Goal: Contribute content

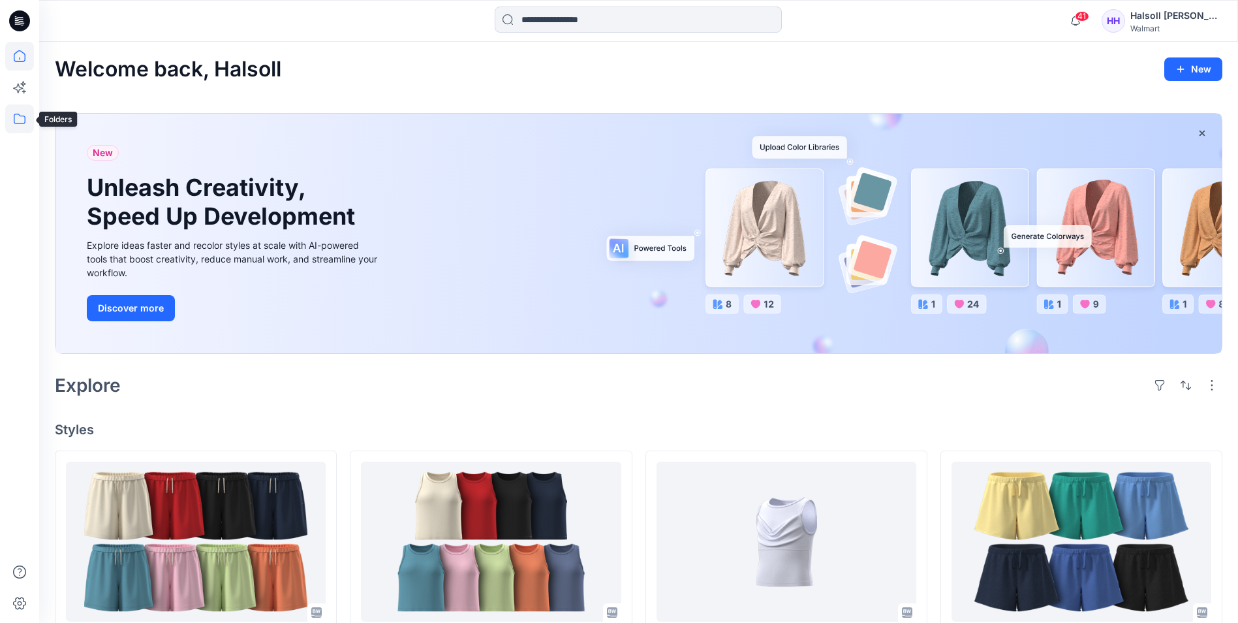
click at [27, 123] on icon at bounding box center [19, 118] width 29 height 29
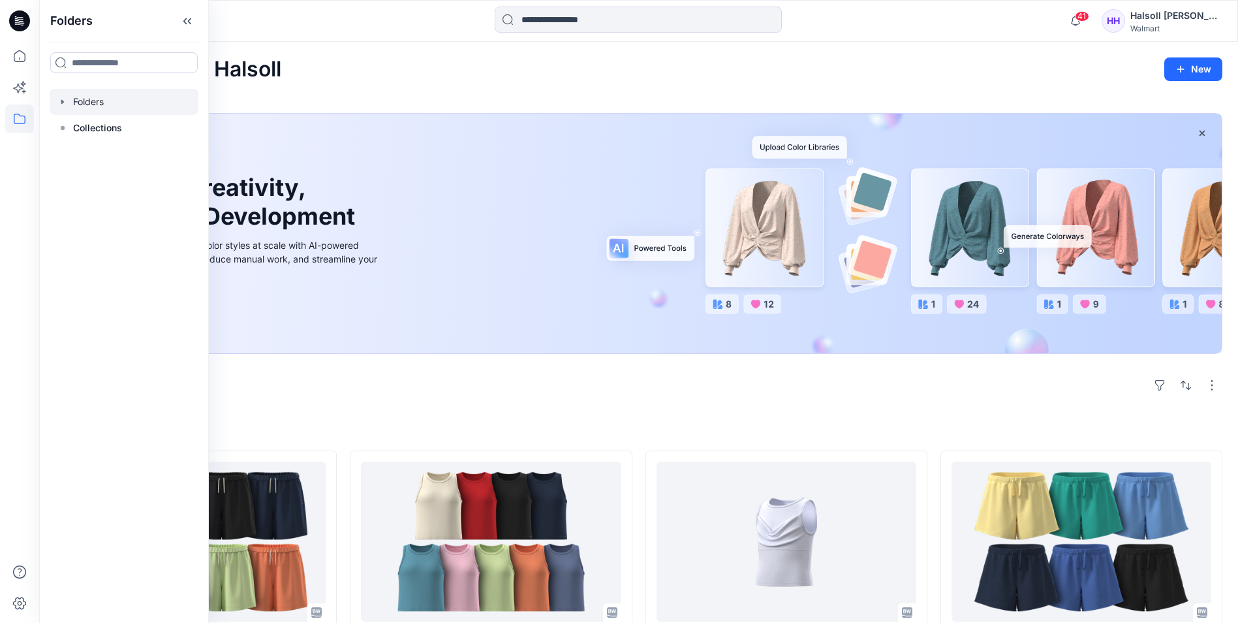
click at [133, 106] on div at bounding box center [124, 102] width 149 height 26
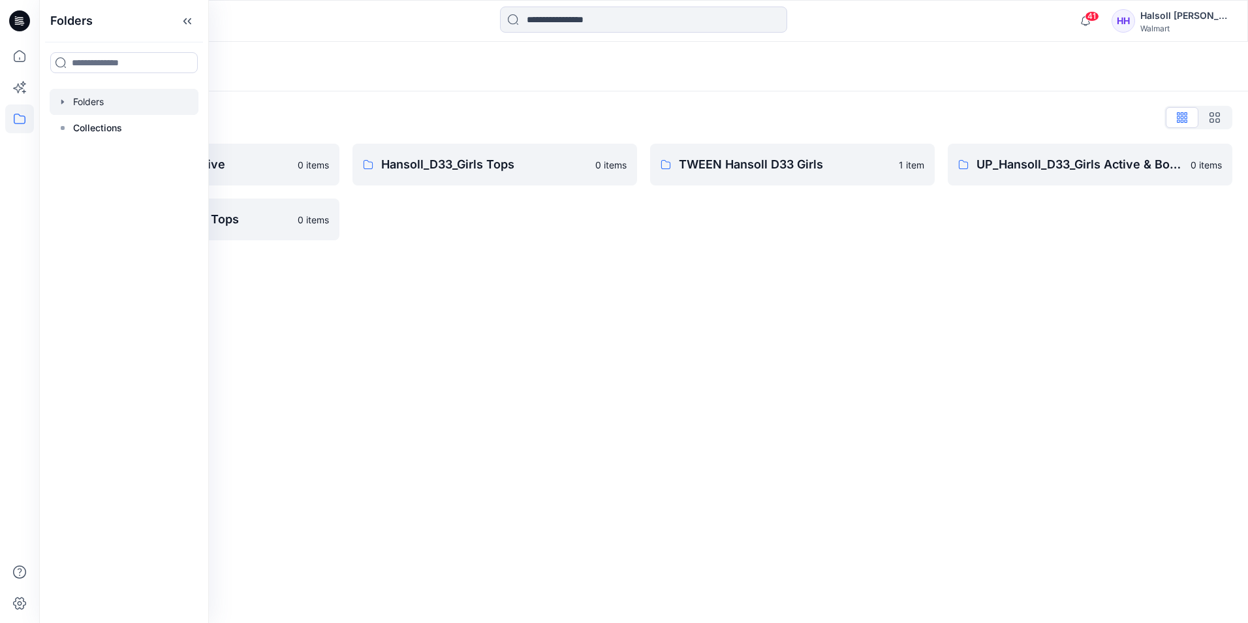
click at [501, 257] on div "Folders Folders List Hansoll_D33_Girls Active 0 items UP_Hansoll_D33_Girls Tops…" at bounding box center [643, 332] width 1209 height 581
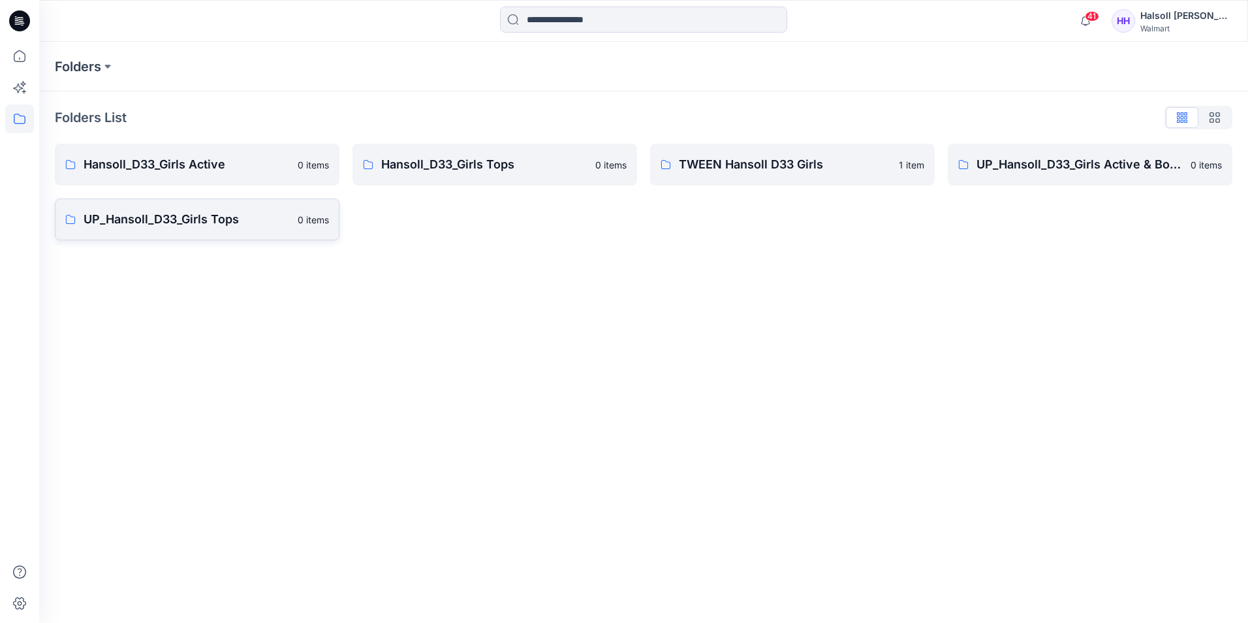
click at [217, 228] on link "UP_Hansoll_D33_Girls Tops 0 items" at bounding box center [197, 219] width 285 height 42
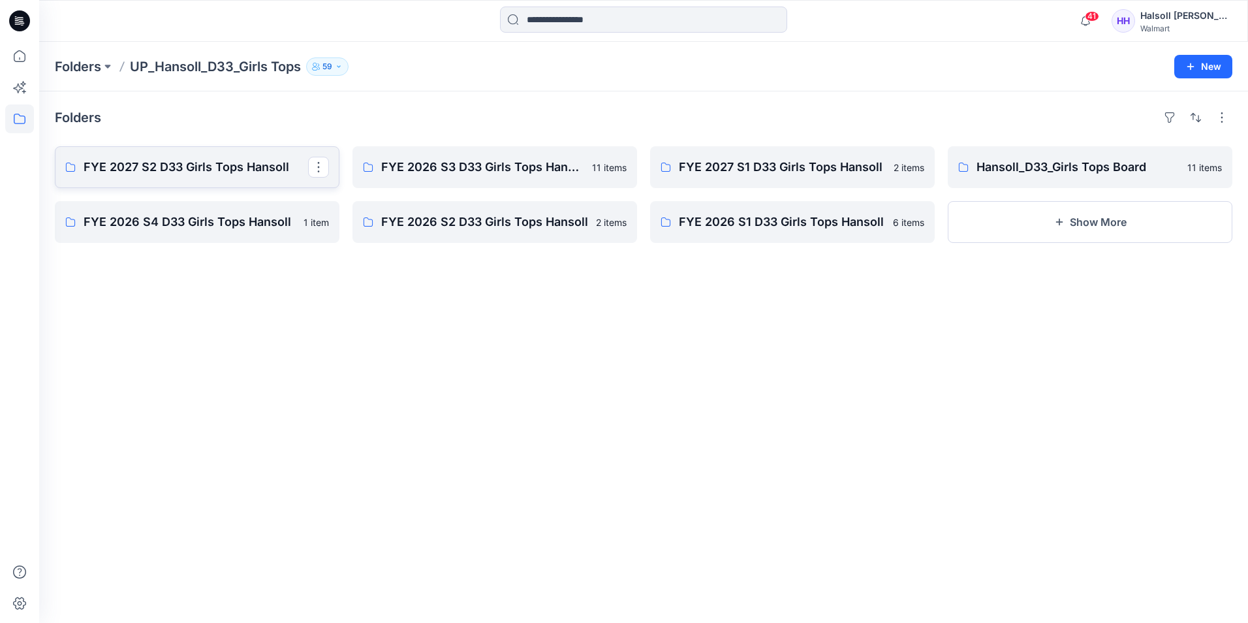
click at [180, 186] on link "FYE 2027 S2 D33 Girls Tops Hansoll" at bounding box center [197, 167] width 285 height 42
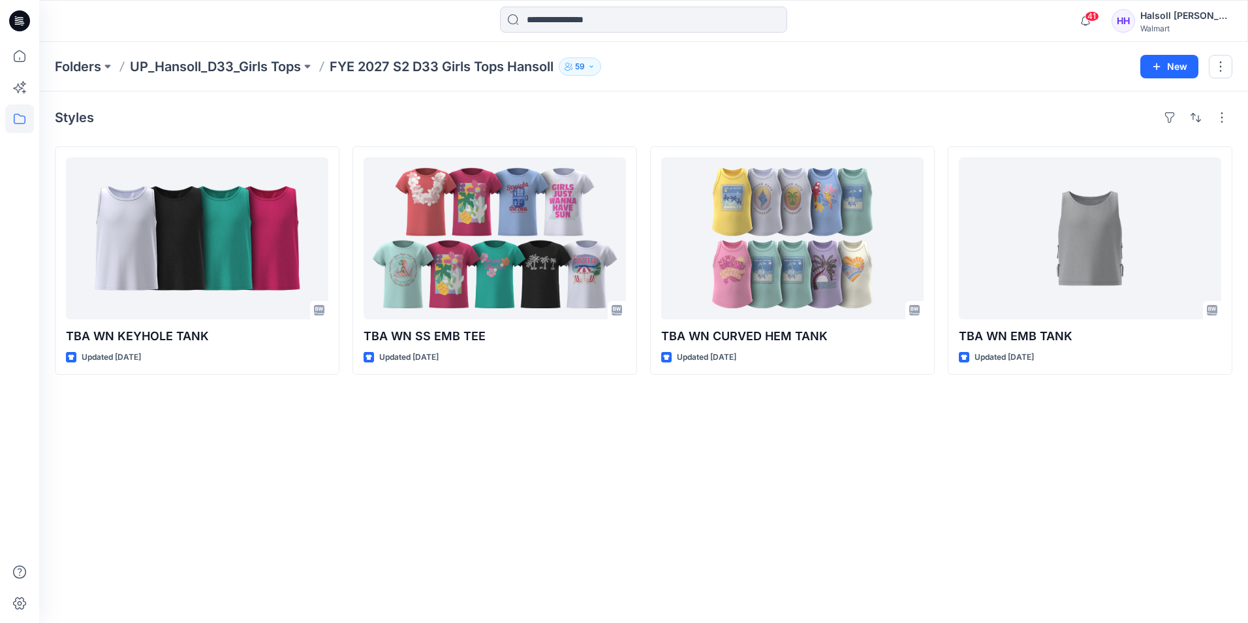
click at [697, 496] on div "Styles TBA WN KEYHOLE TANK Updated [DATE] TBA WN SS EMB TEE Updated [DATE] TBA …" at bounding box center [643, 356] width 1209 height 531
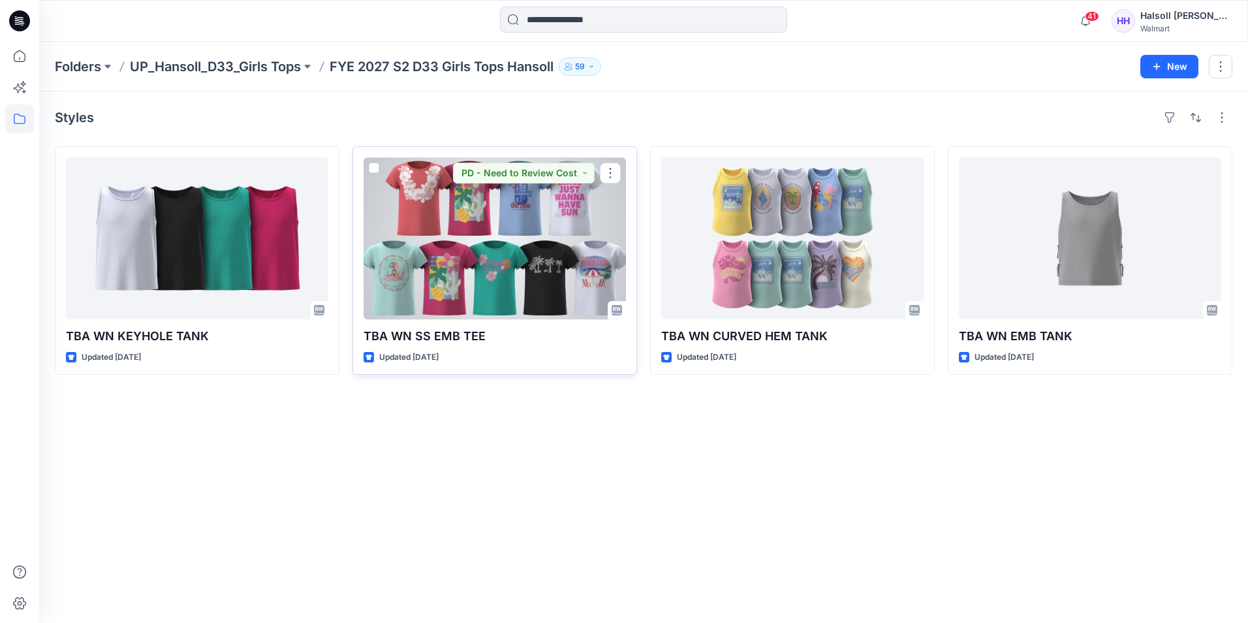
click at [512, 275] on div at bounding box center [495, 238] width 262 height 162
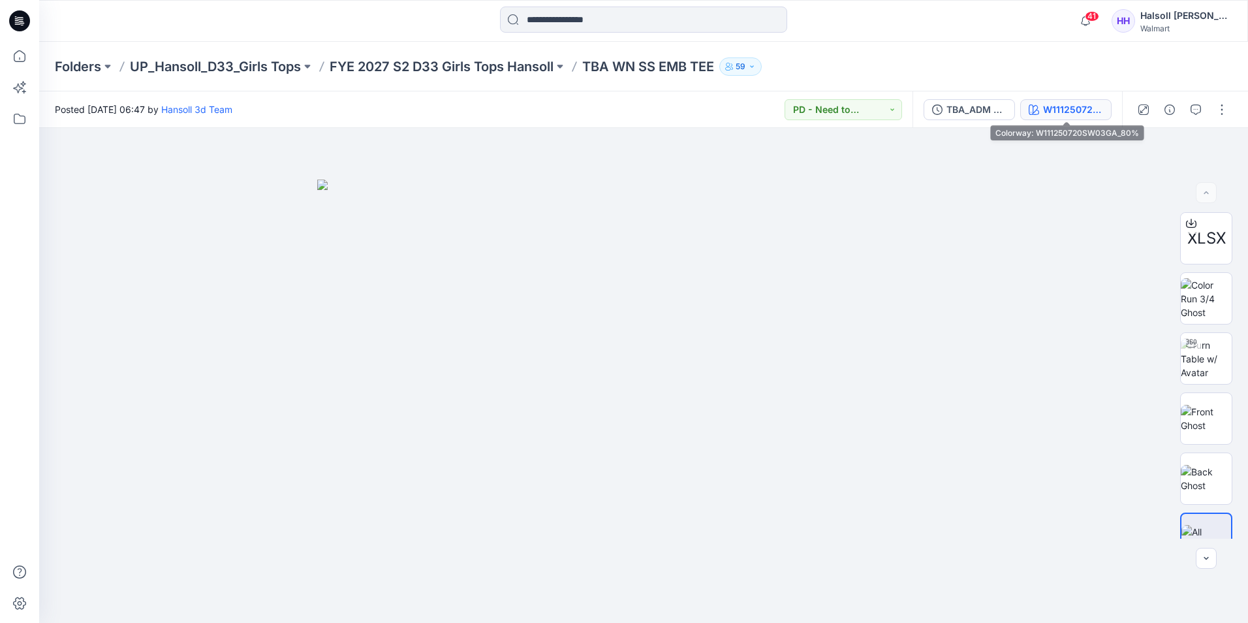
click at [1071, 108] on div "W111250720SW03GA_80%" at bounding box center [1073, 109] width 60 height 14
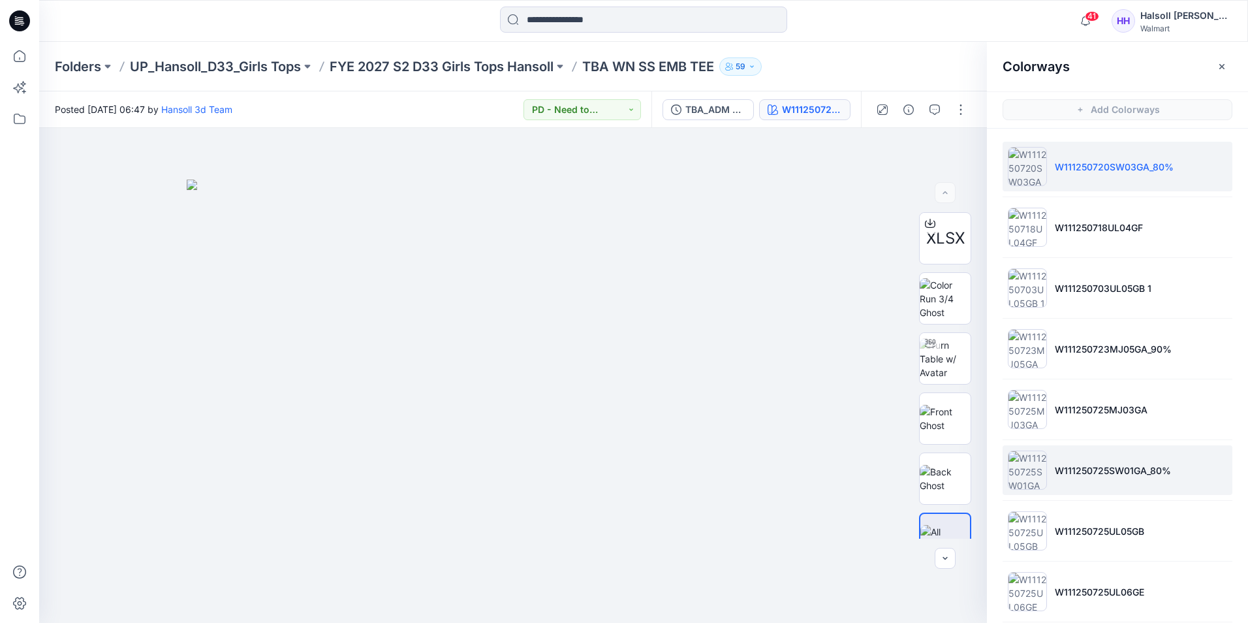
click at [1174, 479] on li "W111250725SW01GA_80%" at bounding box center [1118, 470] width 230 height 50
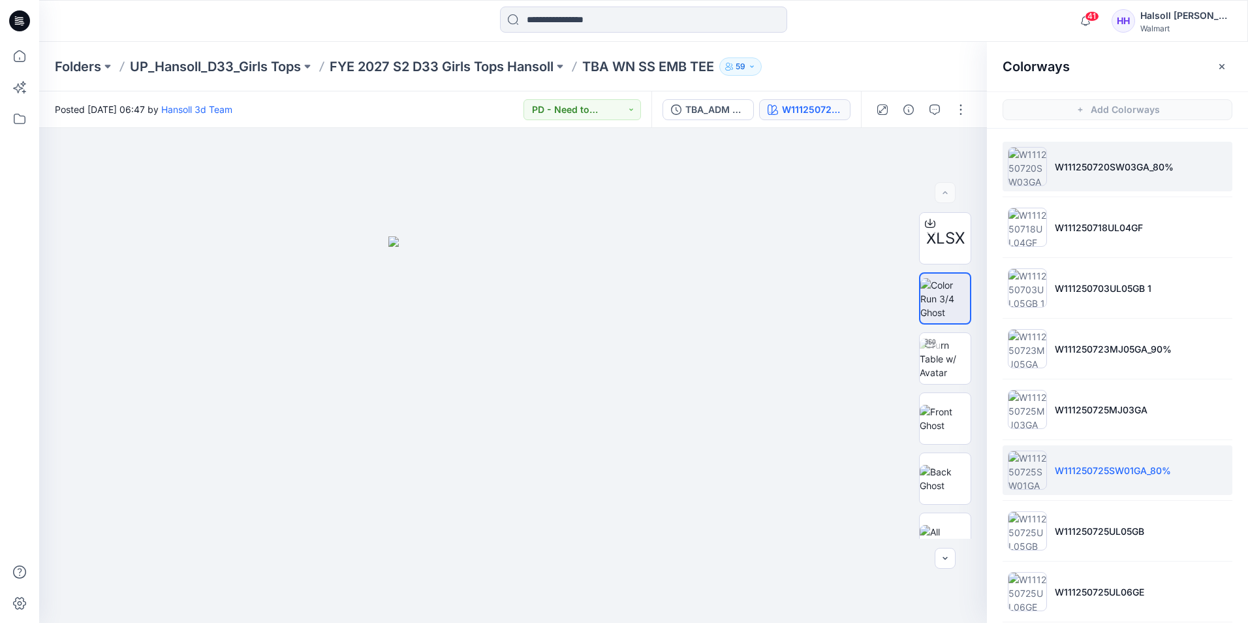
click at [1142, 186] on li "W111250720SW03GA_80%" at bounding box center [1118, 167] width 230 height 50
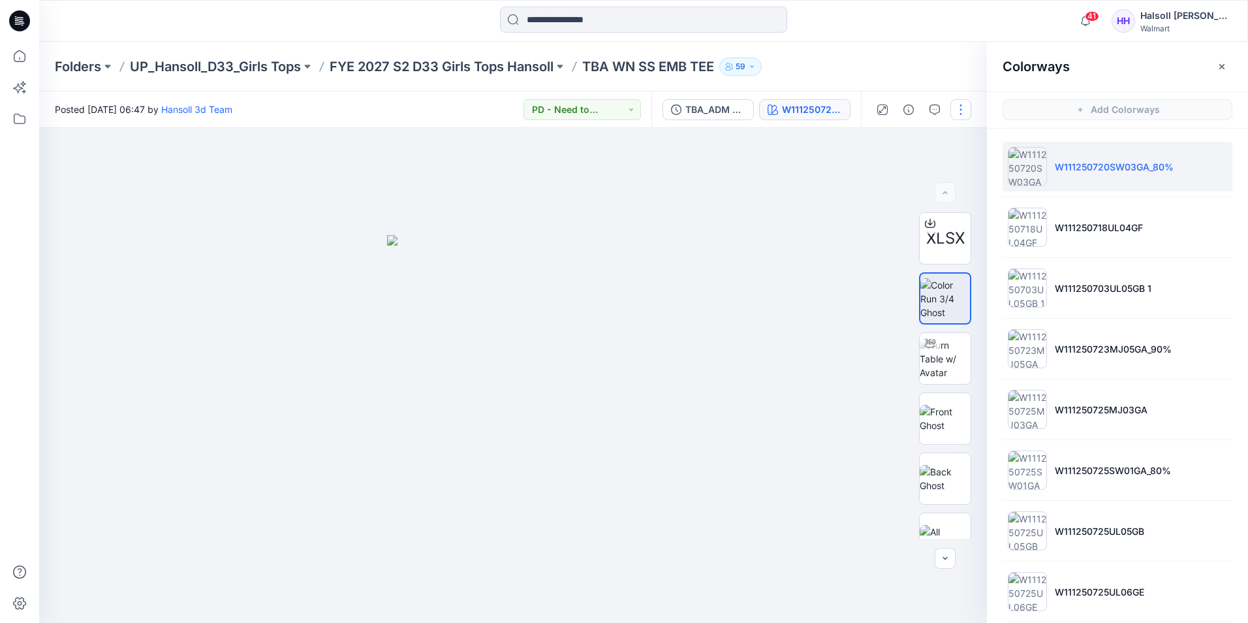
click at [964, 114] on button "button" at bounding box center [960, 109] width 21 height 21
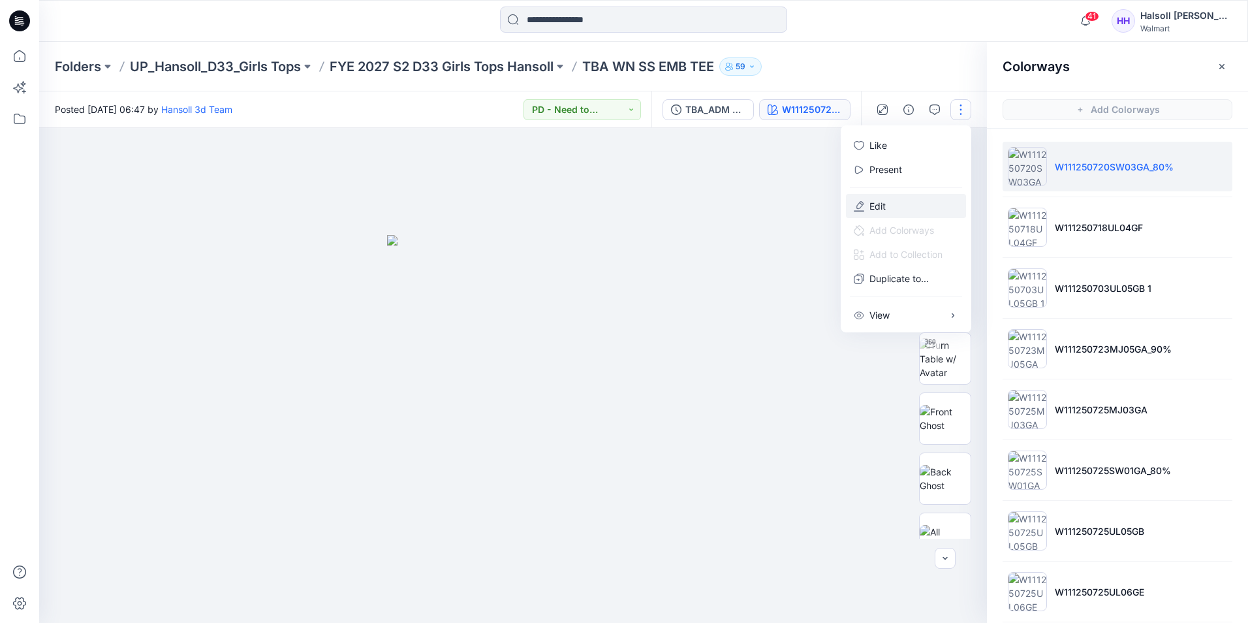
click at [906, 198] on button "Edit" at bounding box center [906, 206] width 120 height 24
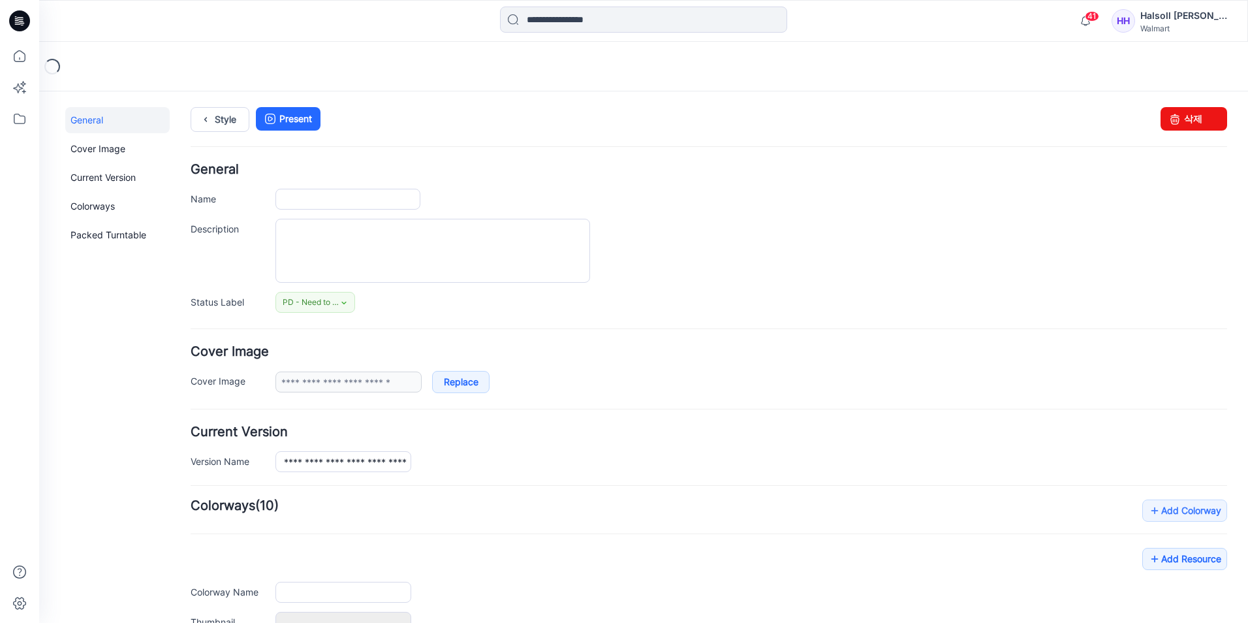
type input "**********"
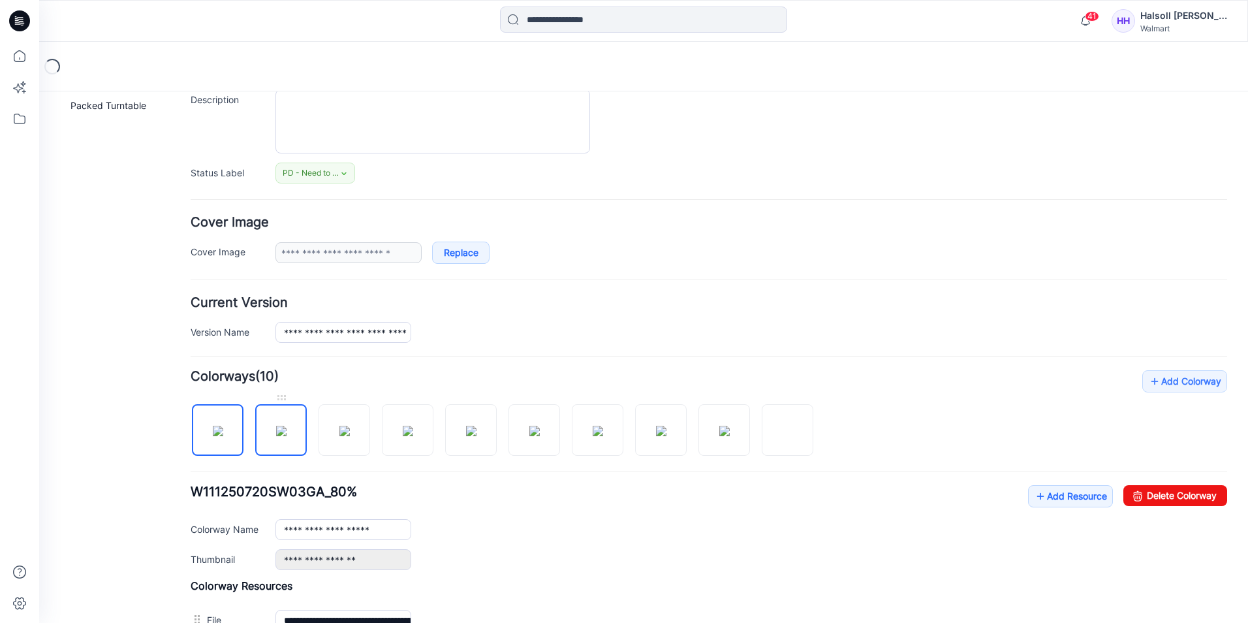
scroll to position [131, 0]
click at [223, 435] on img at bounding box center [218, 429] width 10 height 10
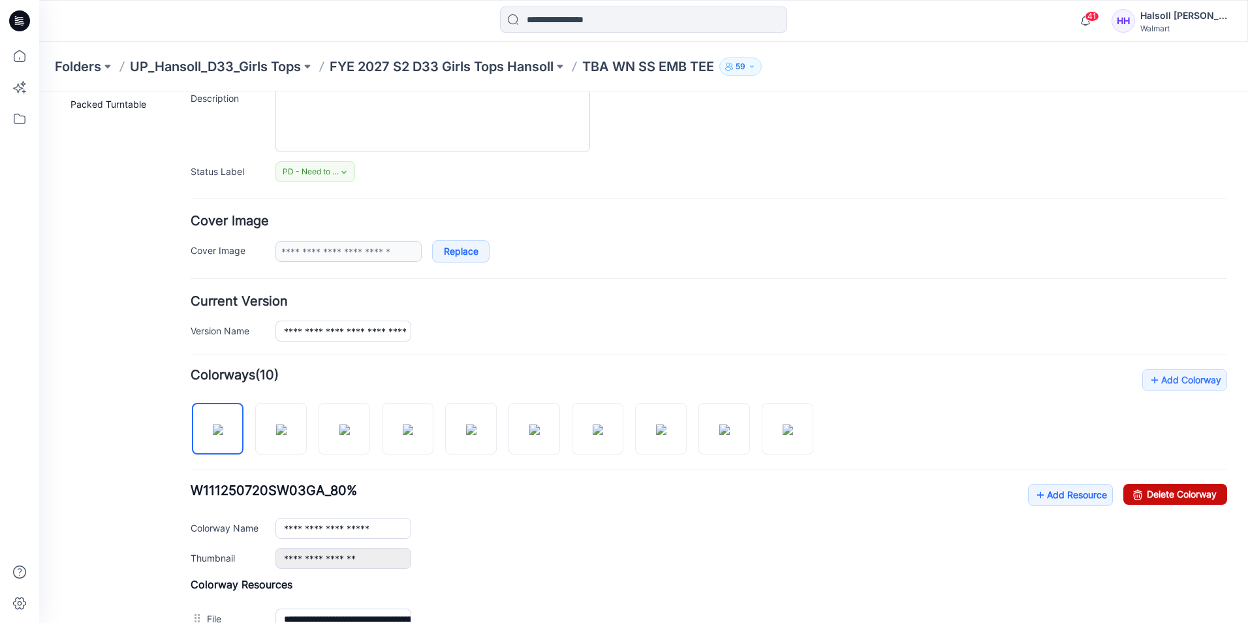
drag, startPoint x: 1177, startPoint y: 491, endPoint x: 736, endPoint y: 156, distance: 554.0
click at [1177, 491] on link "Delete Colorway" at bounding box center [1175, 494] width 104 height 21
click at [529, 435] on img at bounding box center [534, 429] width 10 height 10
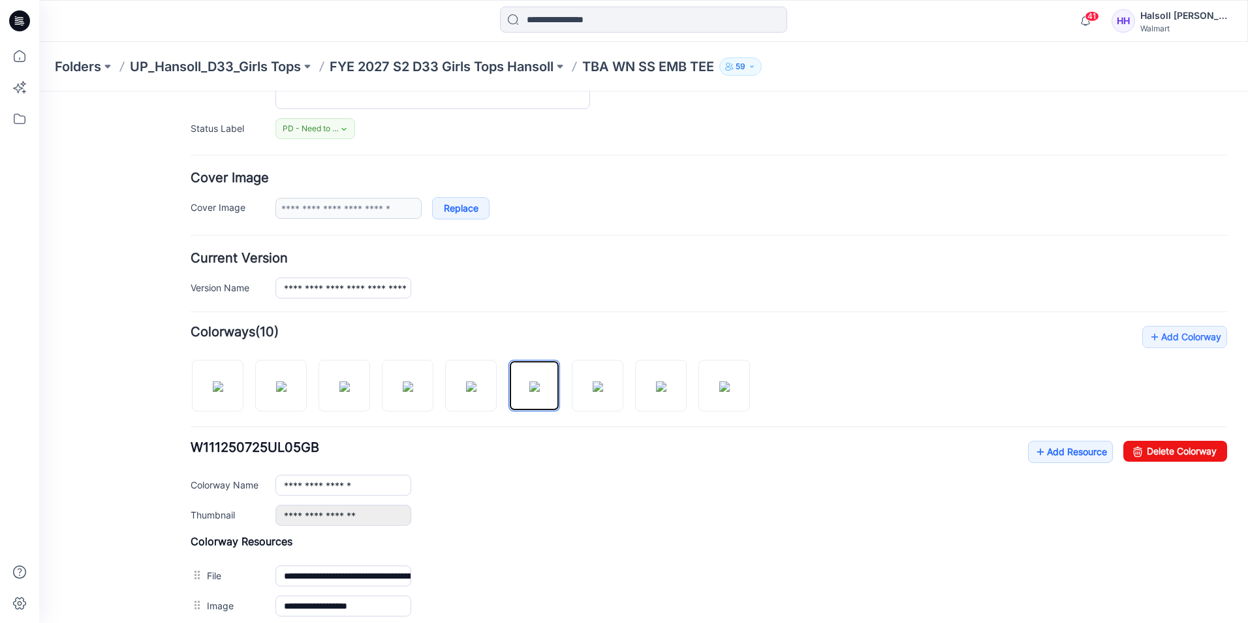
scroll to position [196, 0]
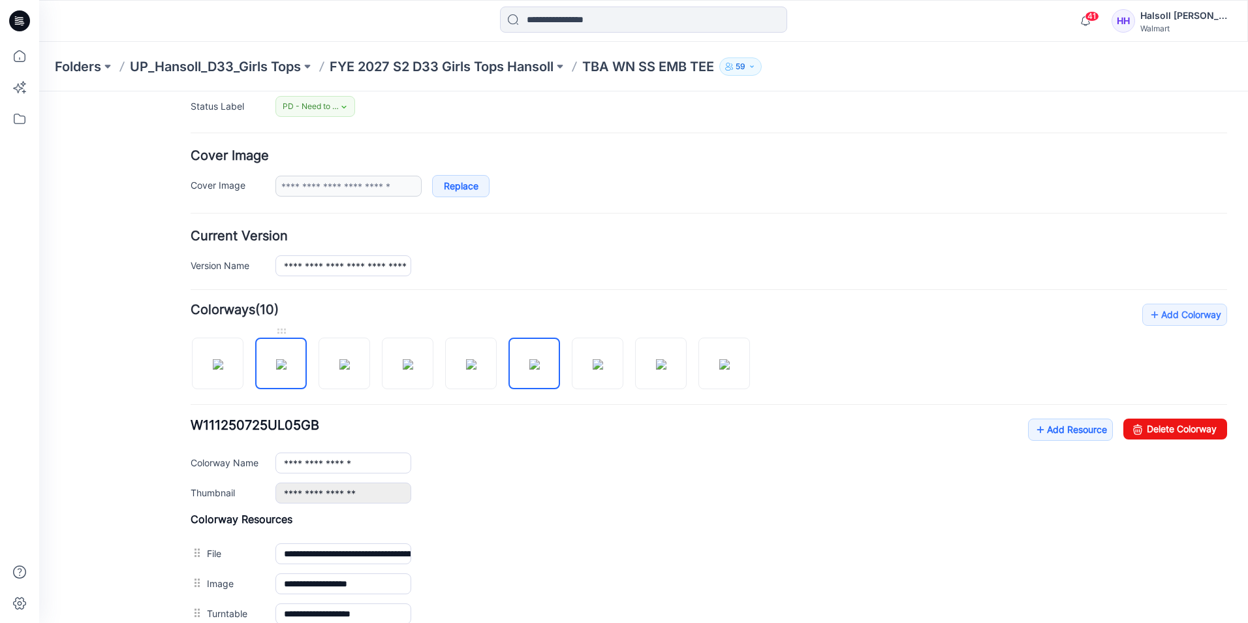
click at [277, 369] on img at bounding box center [281, 364] width 10 height 10
click at [539, 369] on img at bounding box center [534, 364] width 10 height 10
type input "**********"
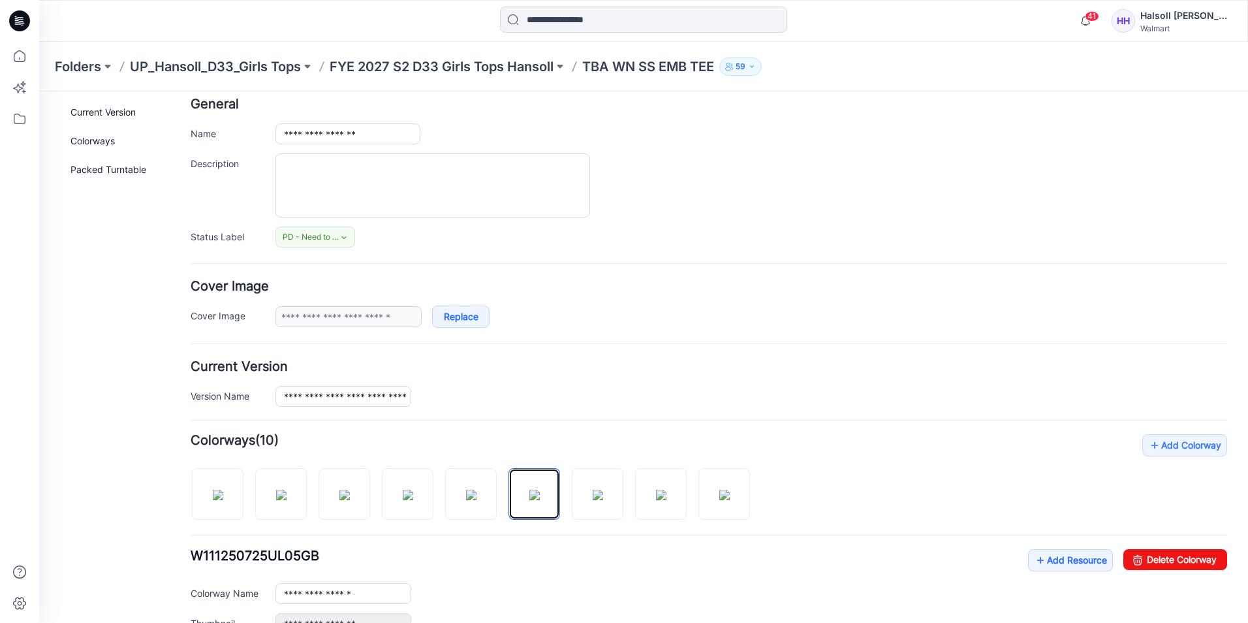
scroll to position [0, 0]
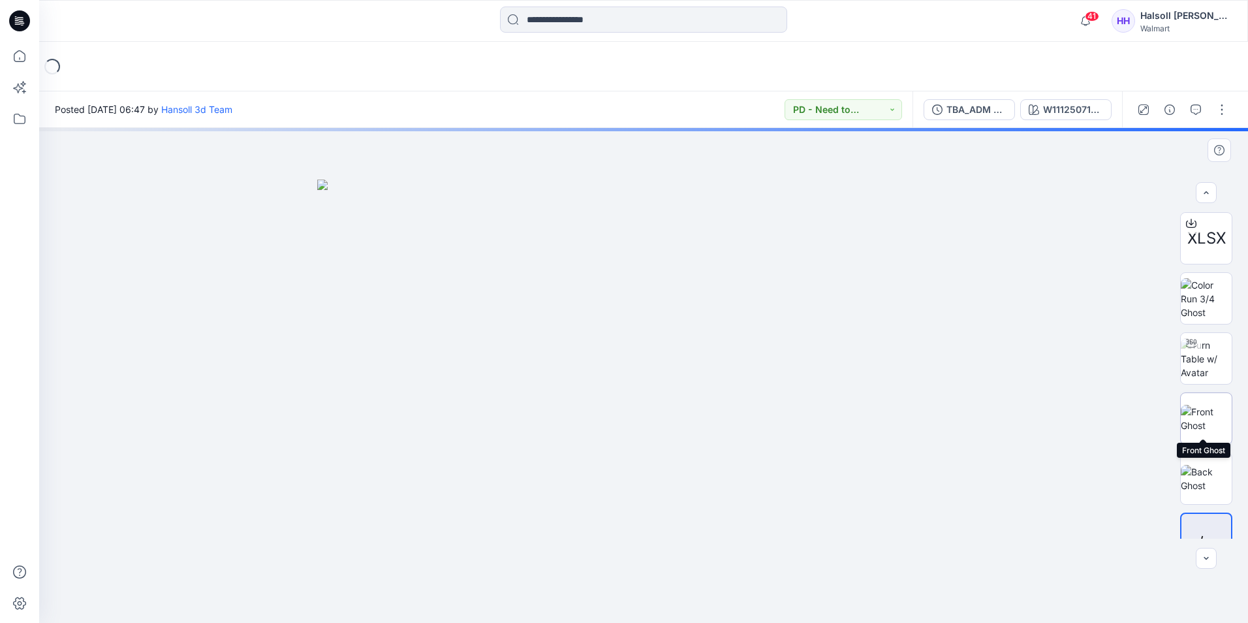
scroll to position [26, 0]
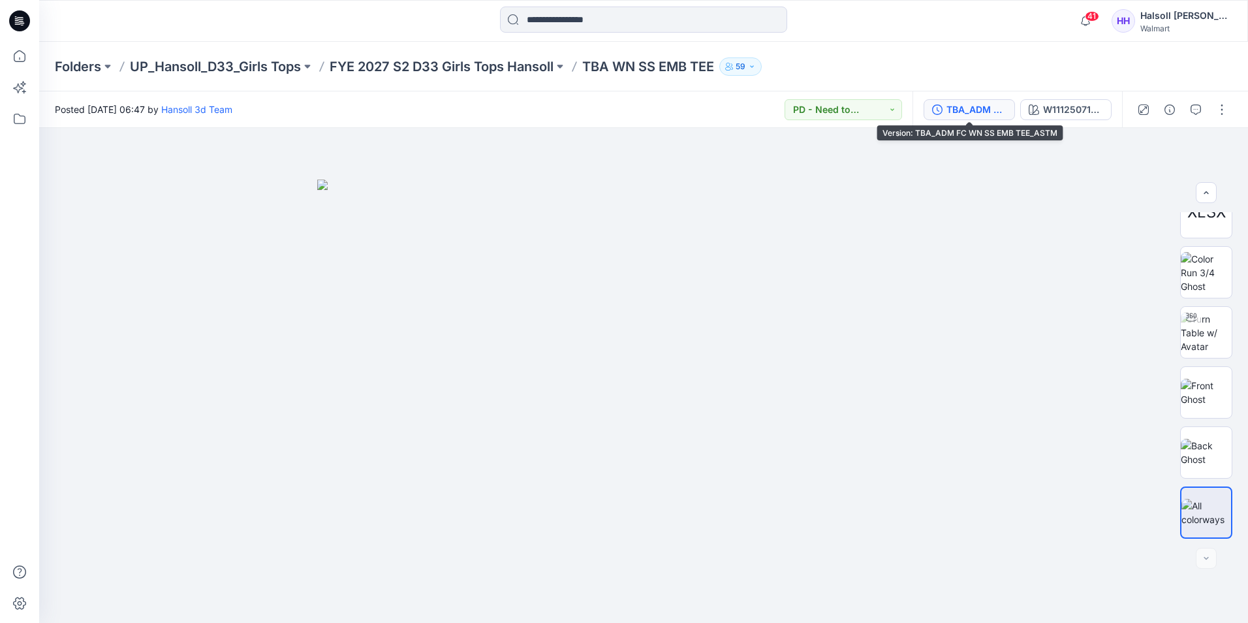
click at [980, 104] on div "TBA_ADM FC WN SS EMB TEE_ASTM" at bounding box center [977, 109] width 60 height 14
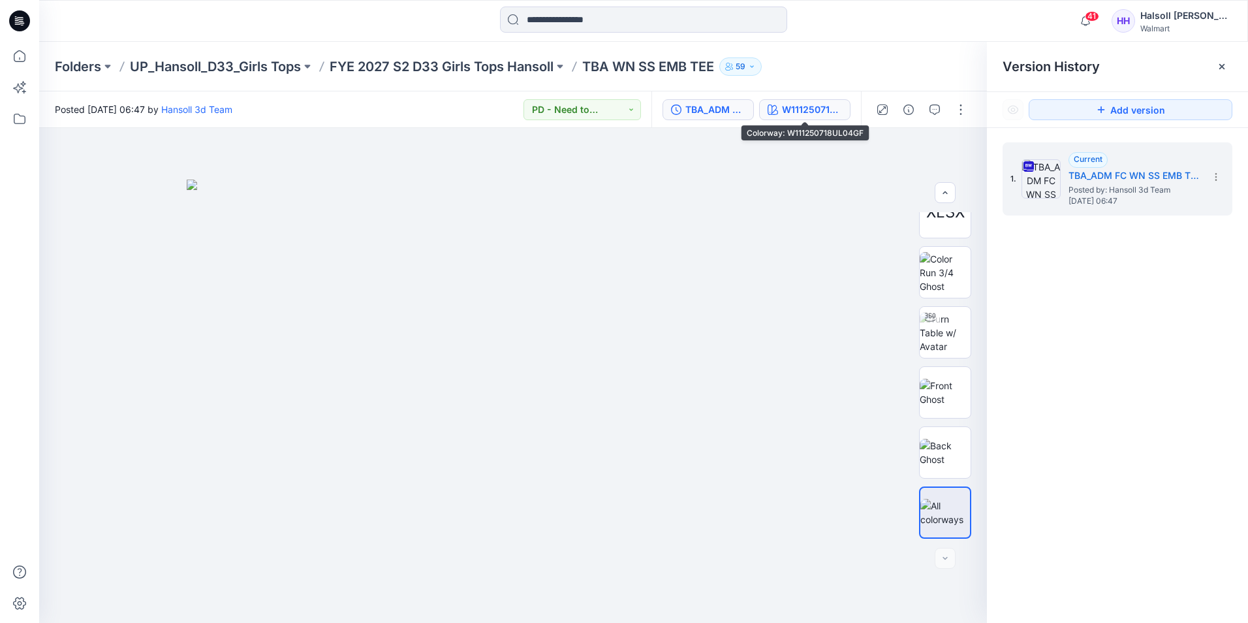
click at [799, 118] on button "W111250718UL04GF" at bounding box center [804, 109] width 91 height 21
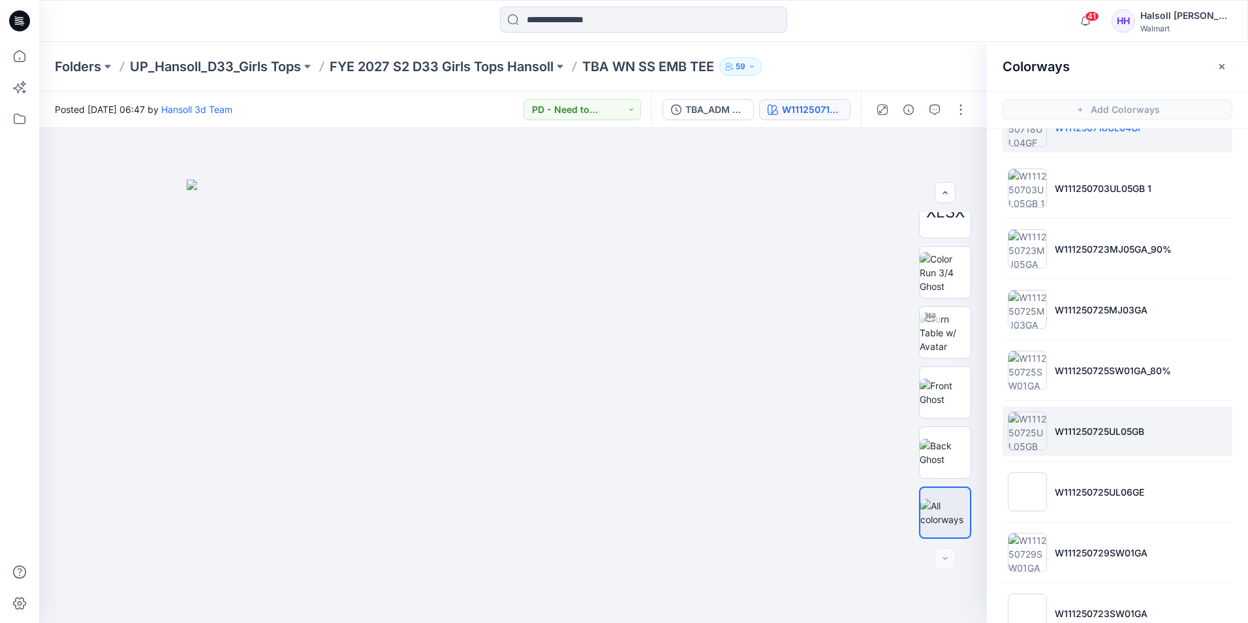
scroll to position [78, 0]
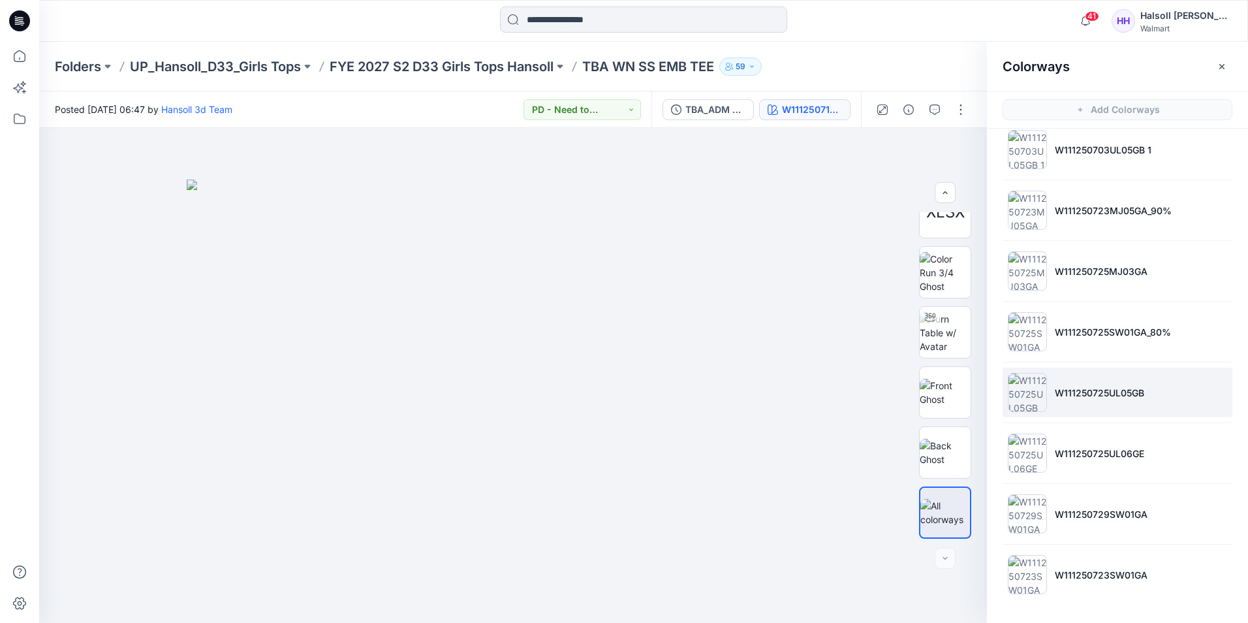
click at [1121, 401] on li "W111250725UL05GB" at bounding box center [1118, 393] width 230 height 50
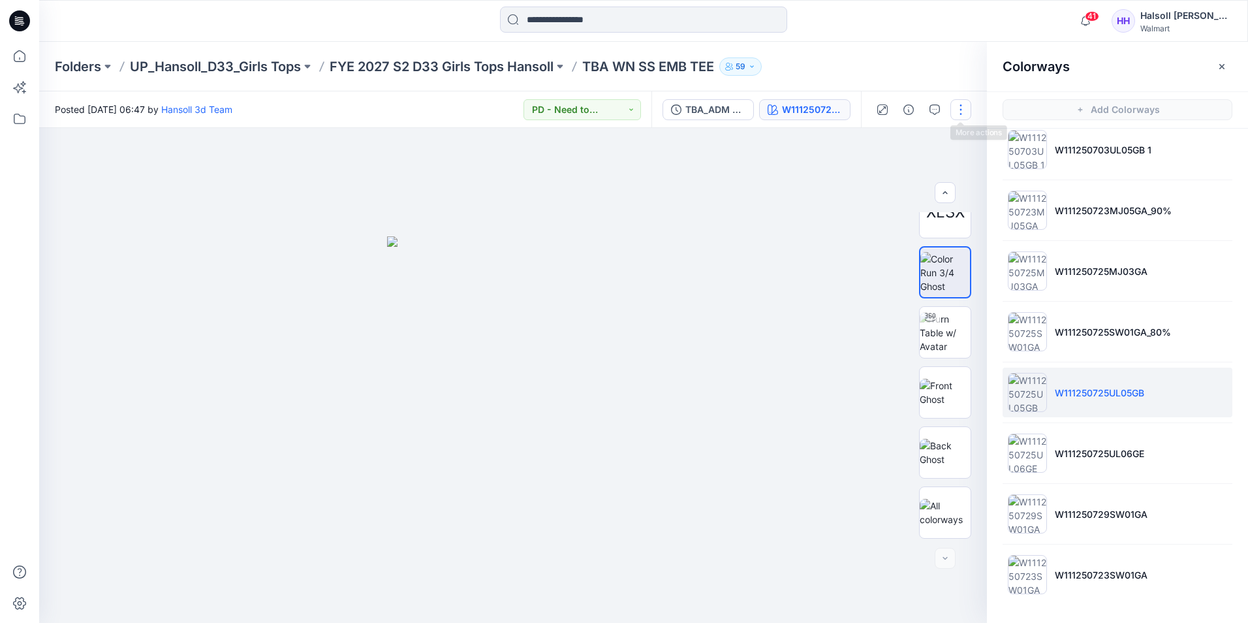
click at [964, 116] on button "button" at bounding box center [960, 109] width 21 height 21
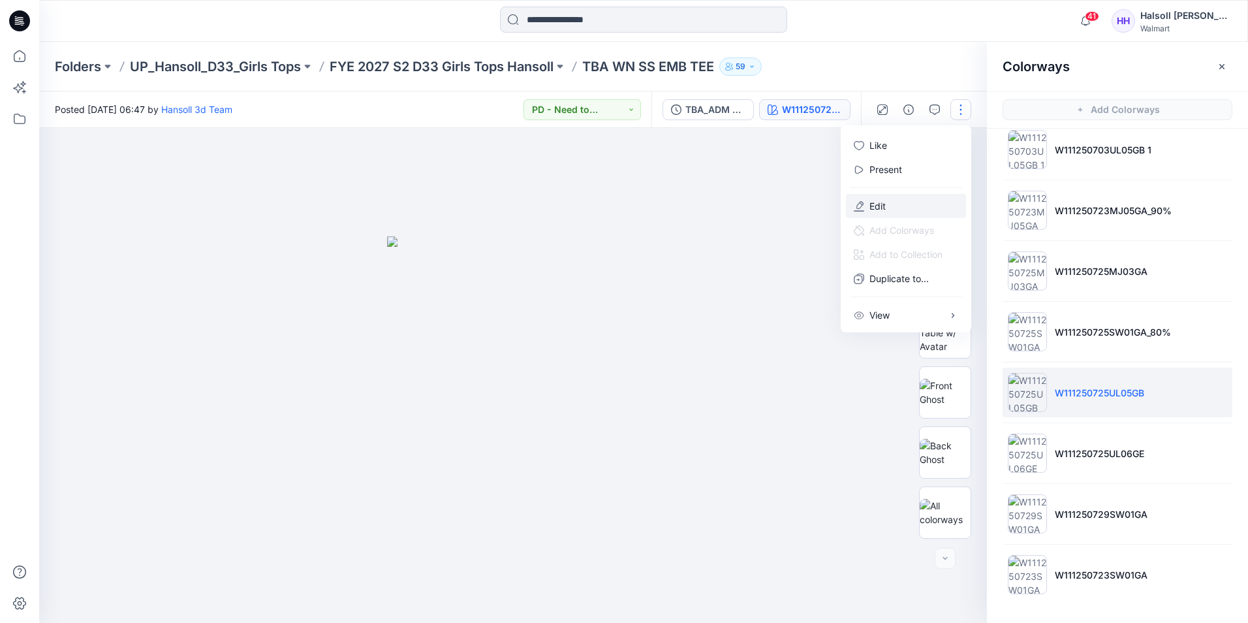
click at [900, 212] on button "Edit" at bounding box center [906, 206] width 120 height 24
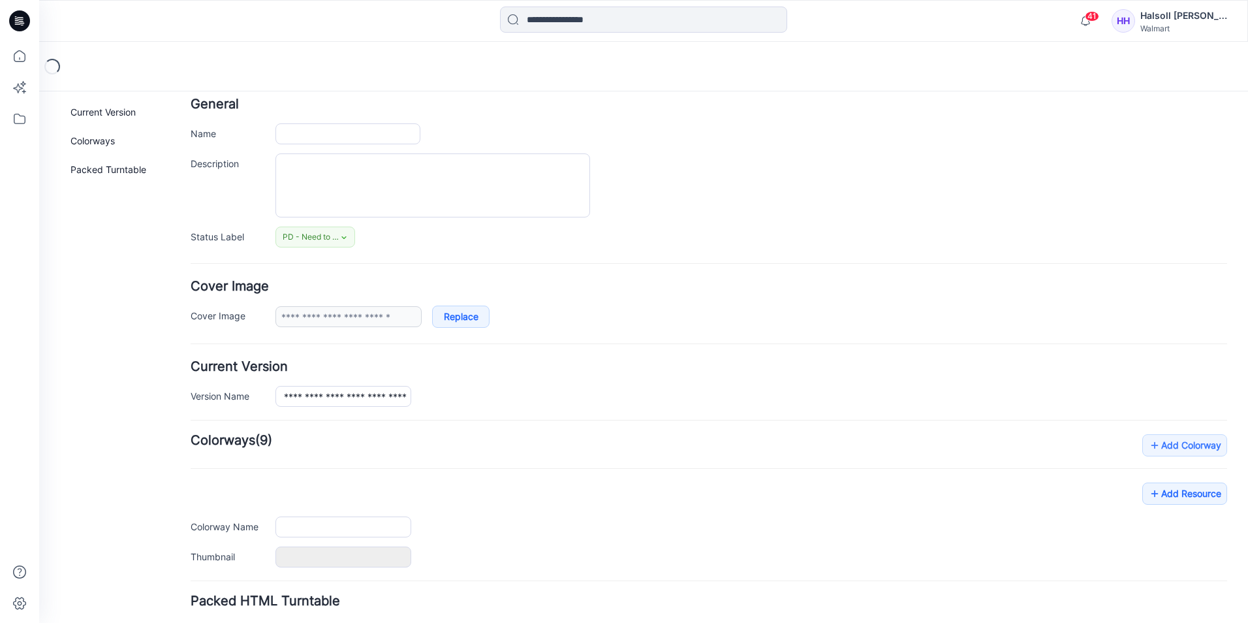
type input "**********"
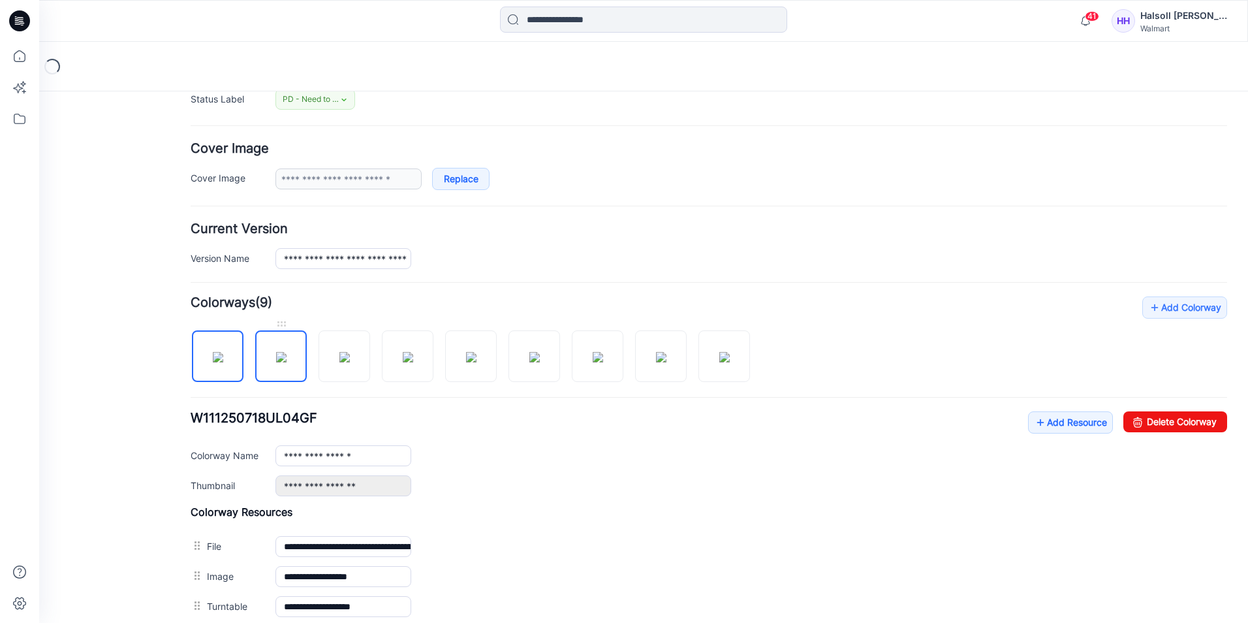
scroll to position [225, 0]
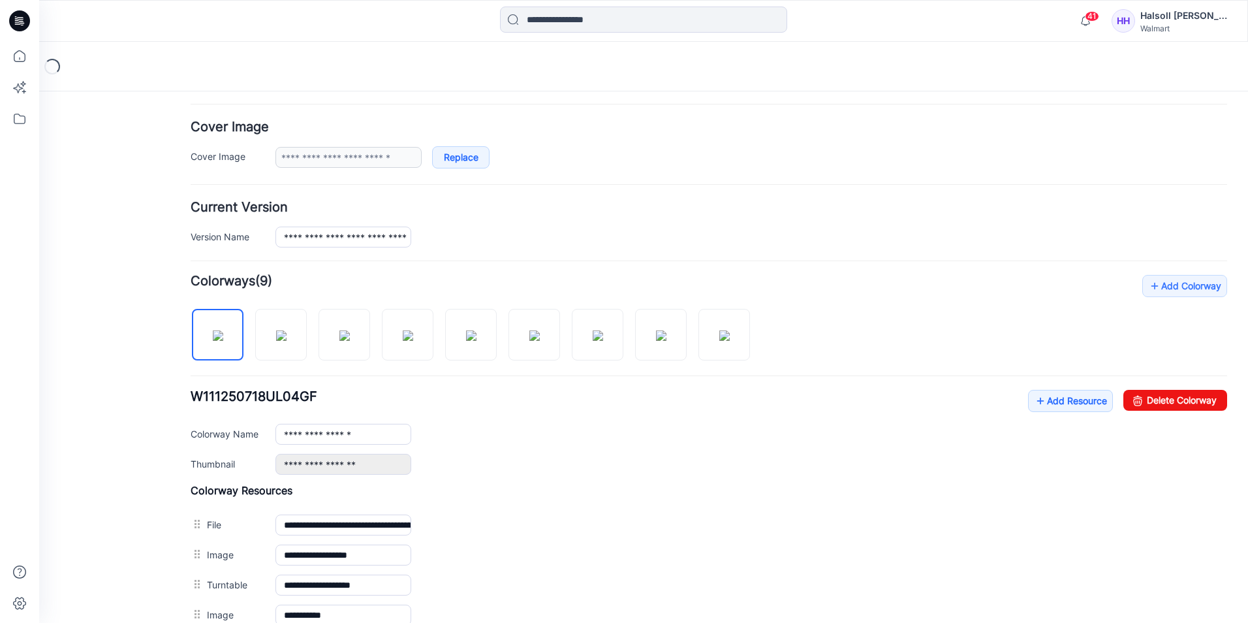
click at [308, 343] on div at bounding box center [476, 327] width 570 height 67
click at [287, 341] on img at bounding box center [281, 335] width 10 height 10
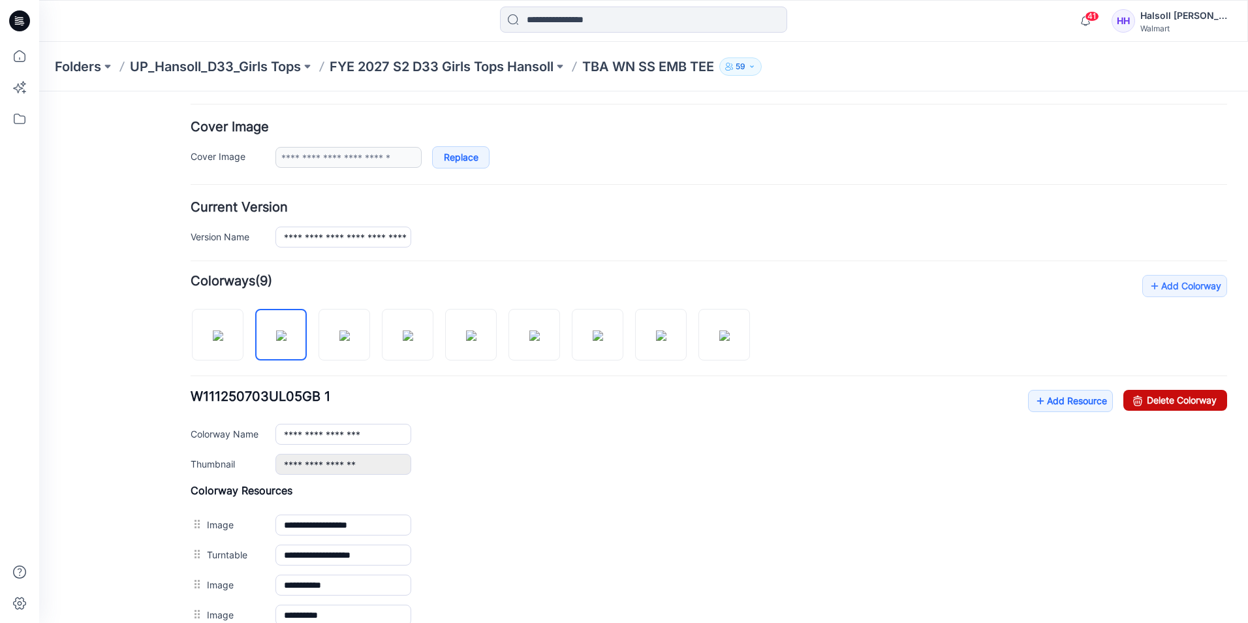
click at [1183, 404] on link "Delete Colorway" at bounding box center [1175, 400] width 104 height 21
type input "**********"
